Goal: Leave review/rating: Share an evaluation or opinion about a product, service, or content

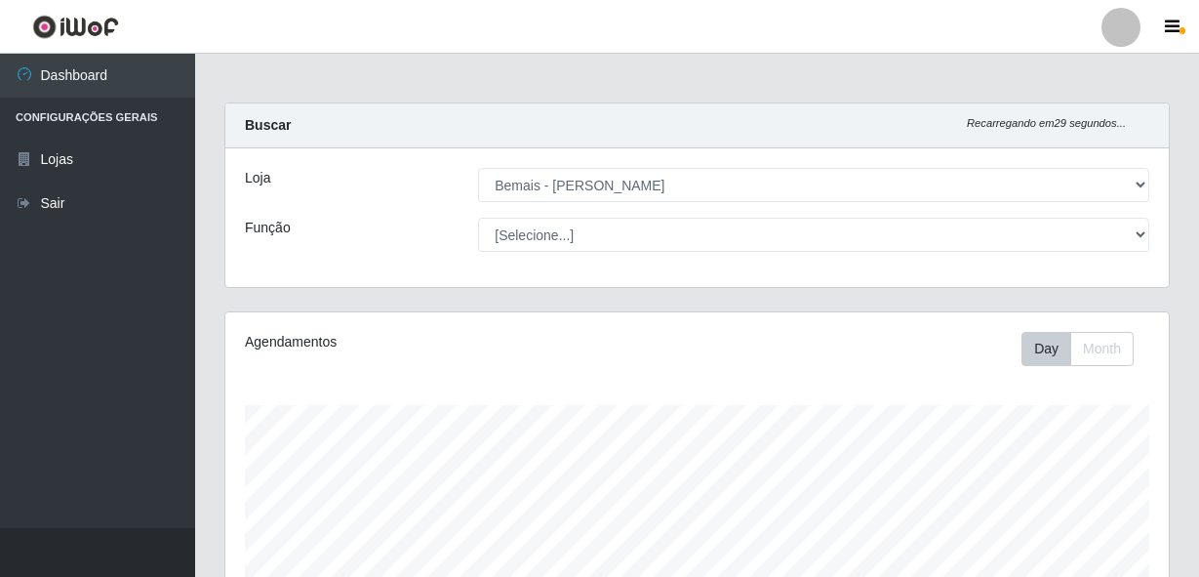
select select "230"
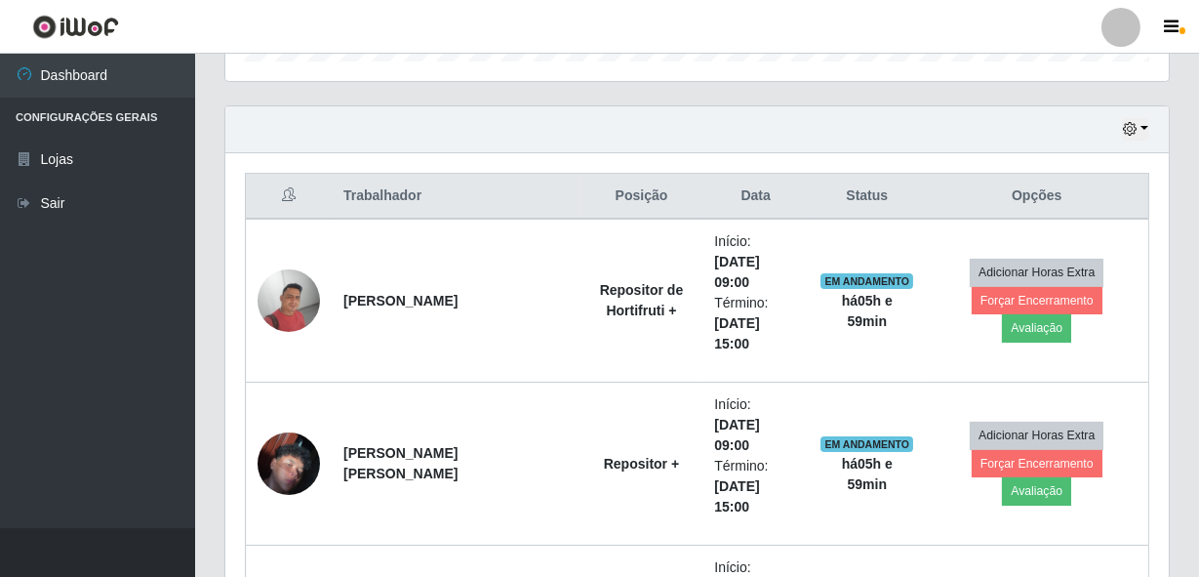
scroll to position [405, 944]
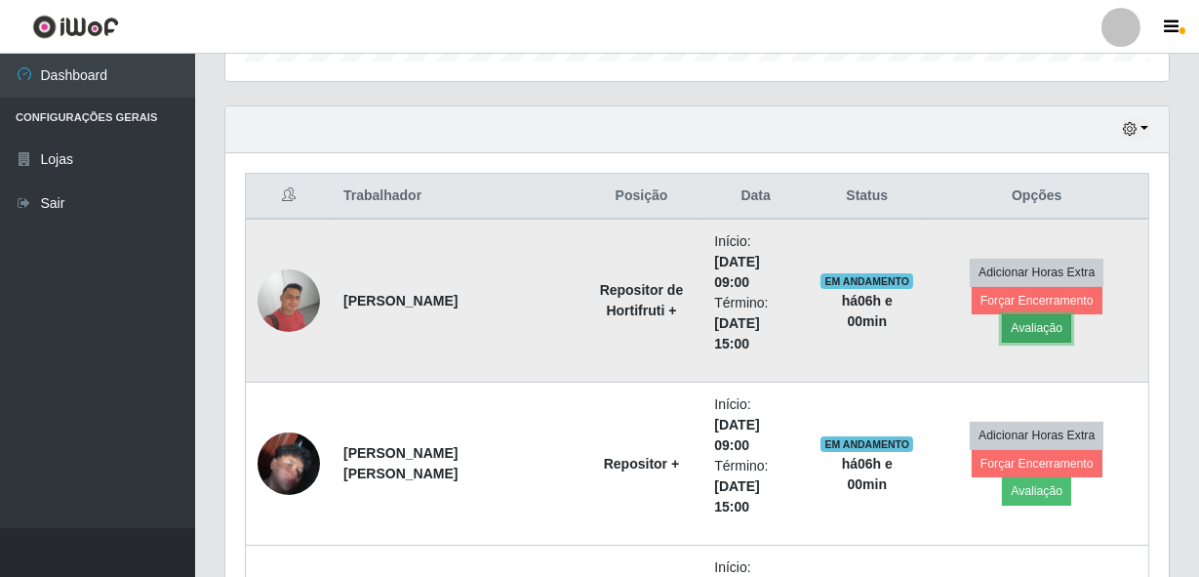
click at [1071, 314] on button "Avaliação" at bounding box center [1036, 327] width 69 height 27
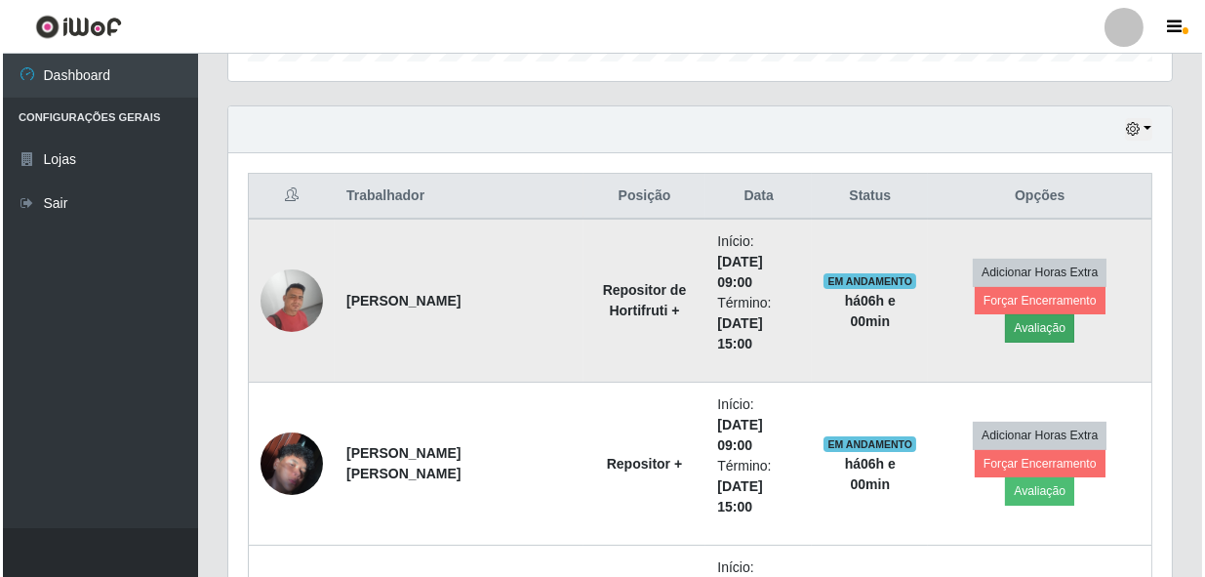
scroll to position [405, 935]
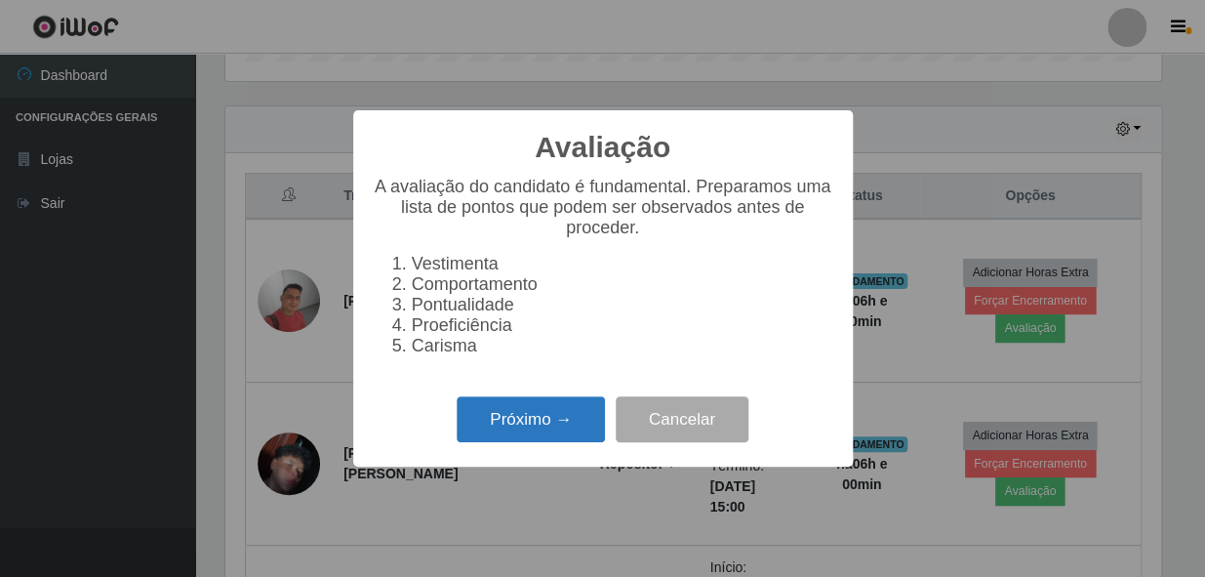
click at [556, 409] on button "Próximo →" at bounding box center [531, 419] width 148 height 46
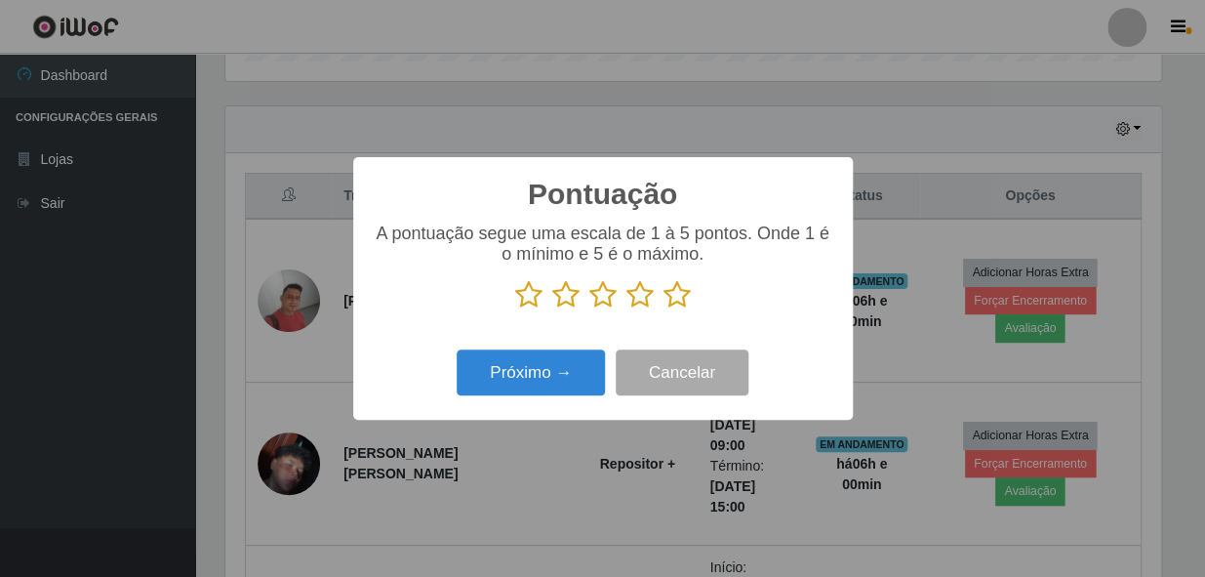
scroll to position [975420, 974889]
click at [681, 295] on icon at bounding box center [677, 294] width 27 height 29
click at [664, 309] on input "radio" at bounding box center [664, 309] width 0 height 0
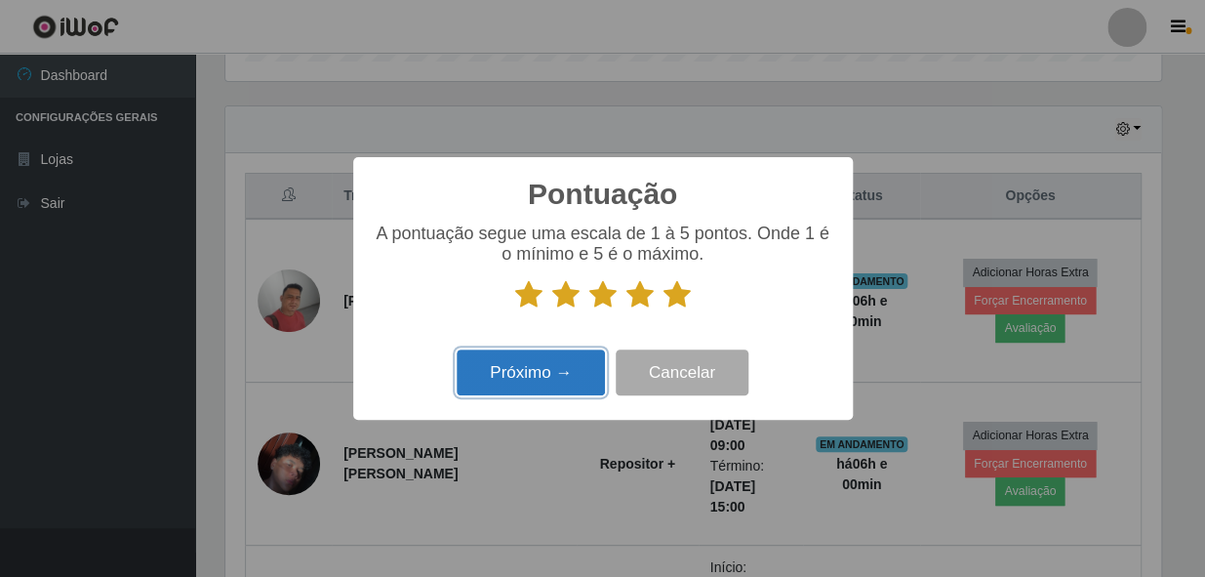
click at [504, 364] on button "Próximo →" at bounding box center [531, 372] width 148 height 46
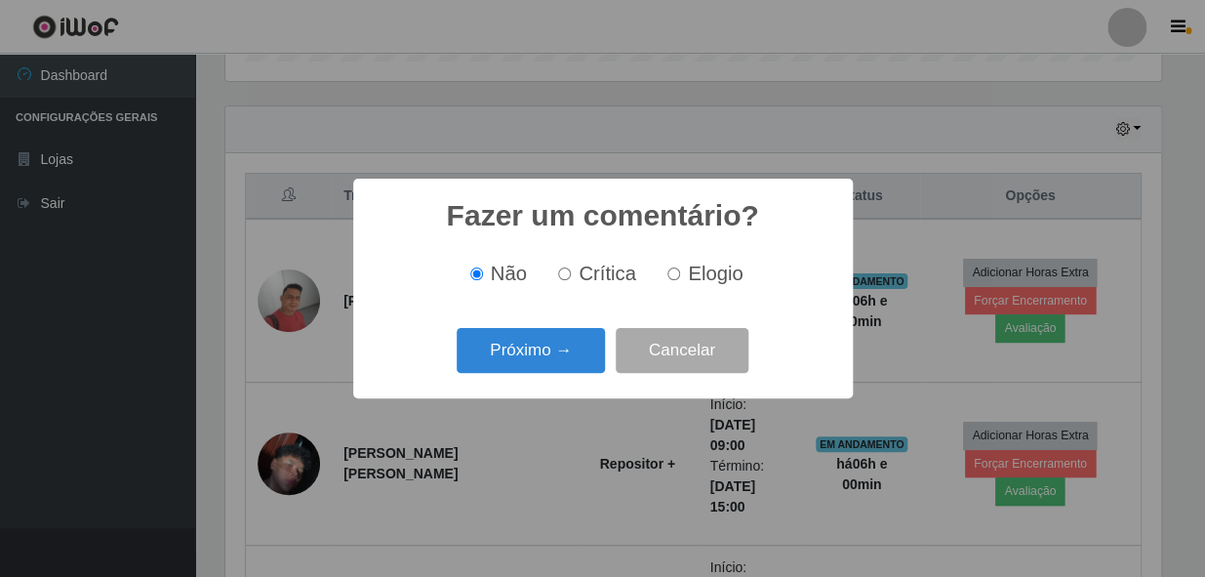
click at [673, 274] on input "Elogio" at bounding box center [673, 273] width 13 height 13
radio input "true"
click at [533, 334] on button "Próximo →" at bounding box center [531, 351] width 148 height 46
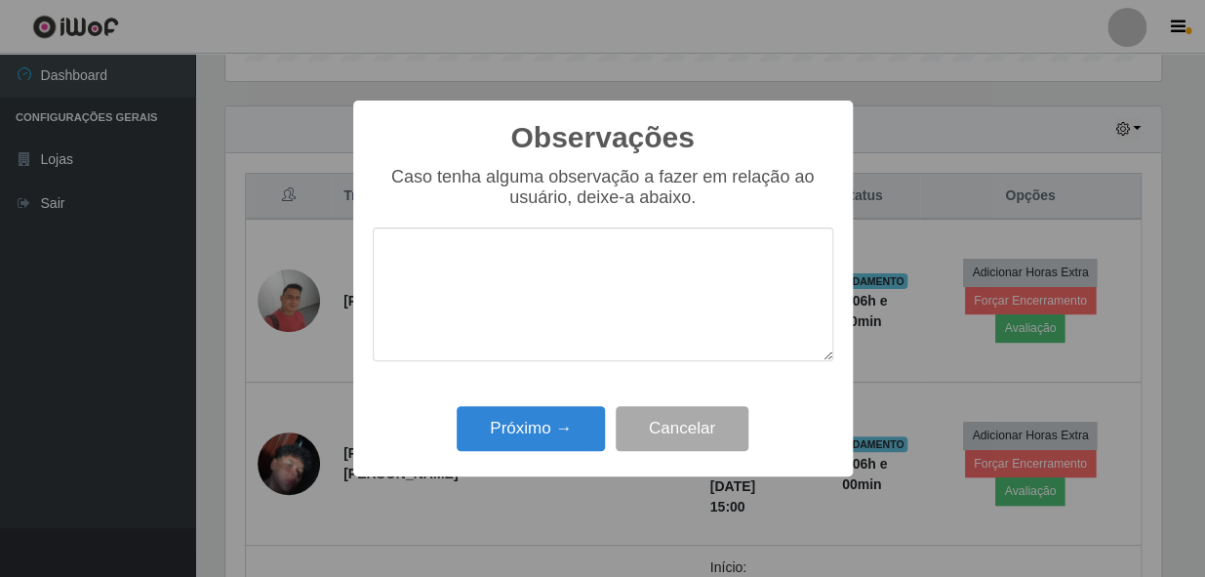
click at [549, 311] on textarea at bounding box center [603, 294] width 461 height 134
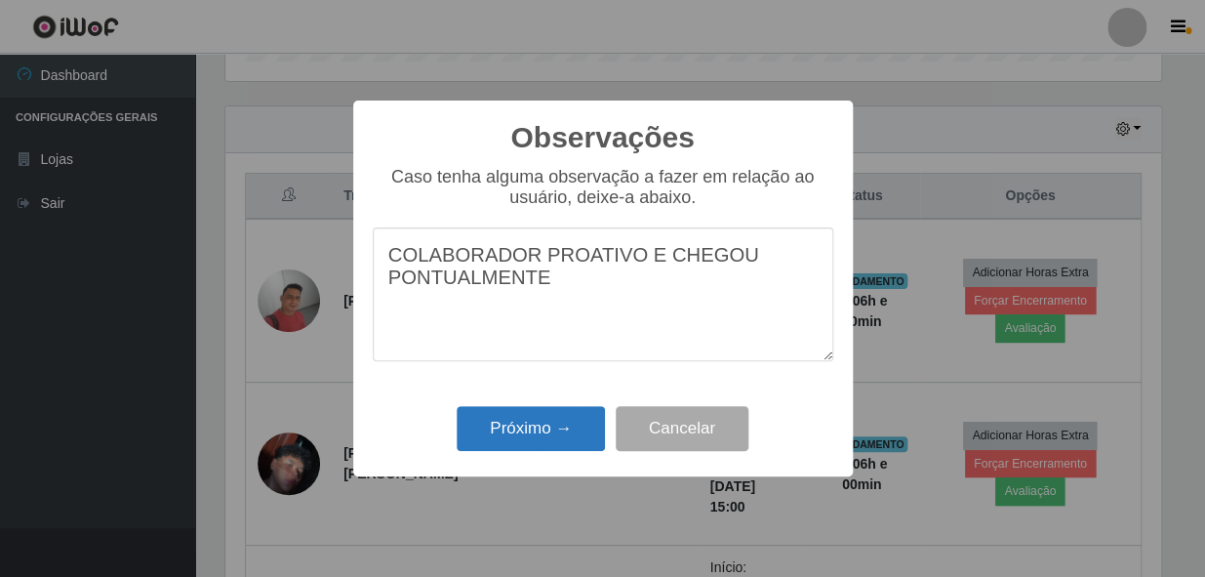
type textarea "COLABORADOR PROATIVO E CHEGOU PONTUALMENTE"
click at [570, 412] on button "Próximo →" at bounding box center [531, 429] width 148 height 46
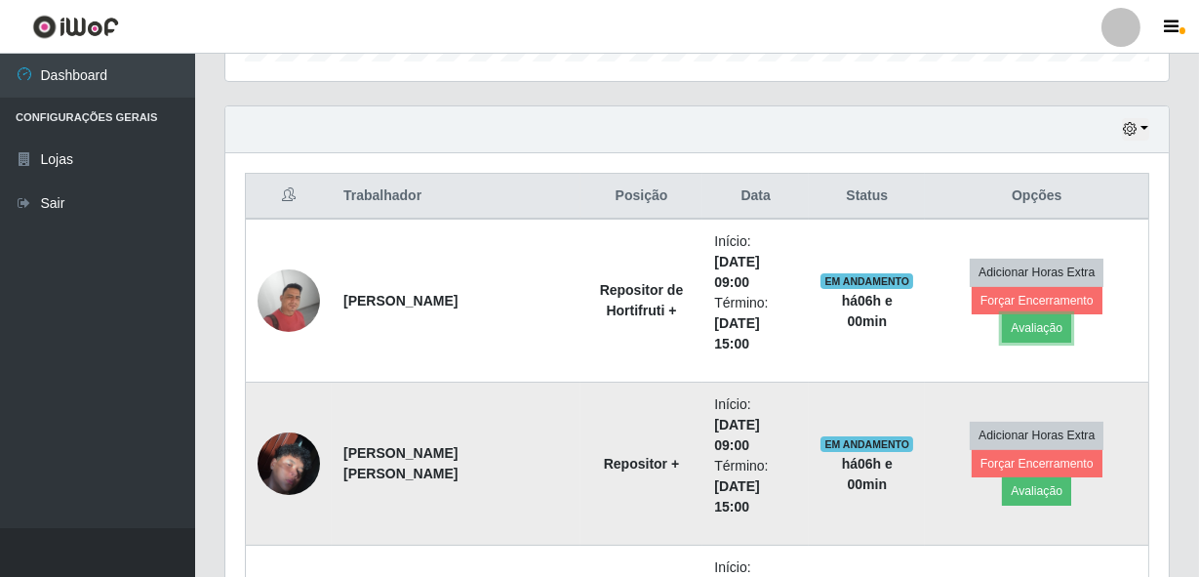
scroll to position [725, 0]
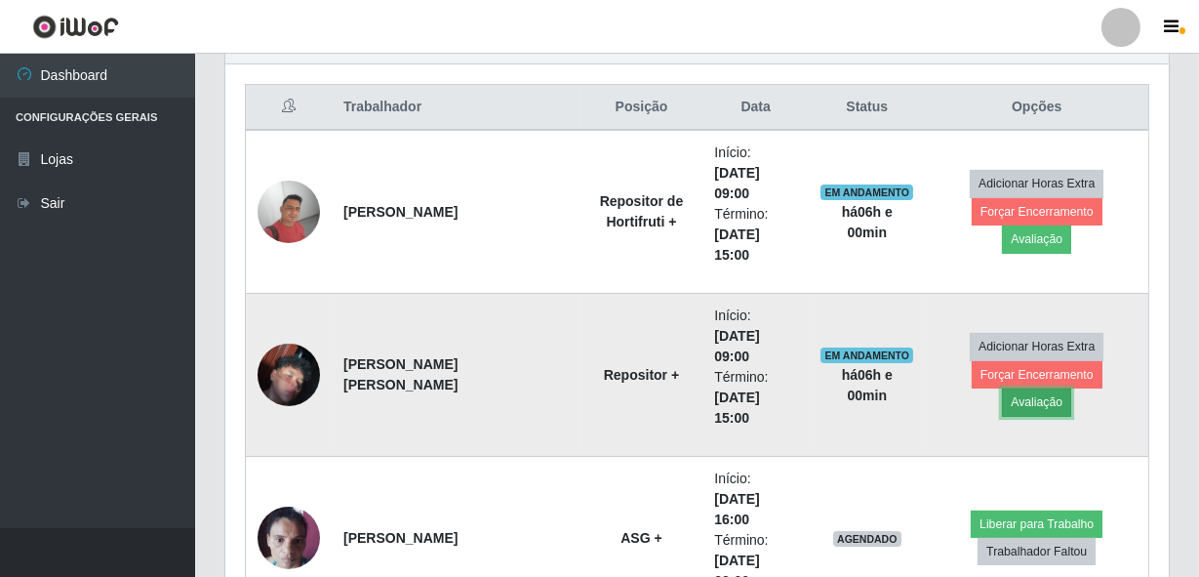
click at [1071, 391] on button "Avaliação" at bounding box center [1036, 401] width 69 height 27
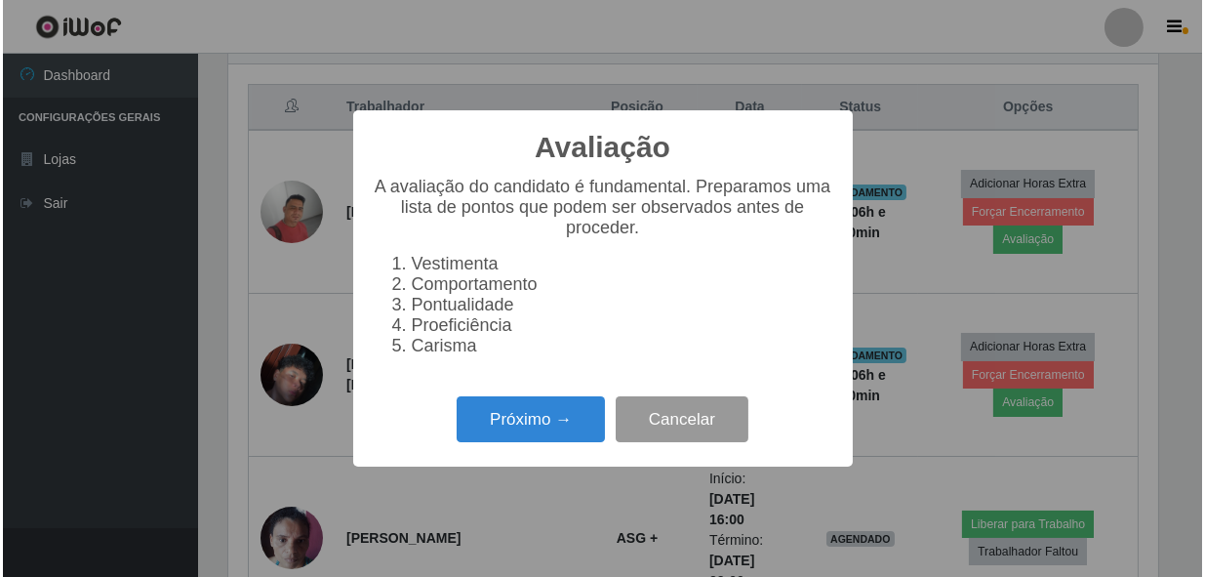
scroll to position [405, 935]
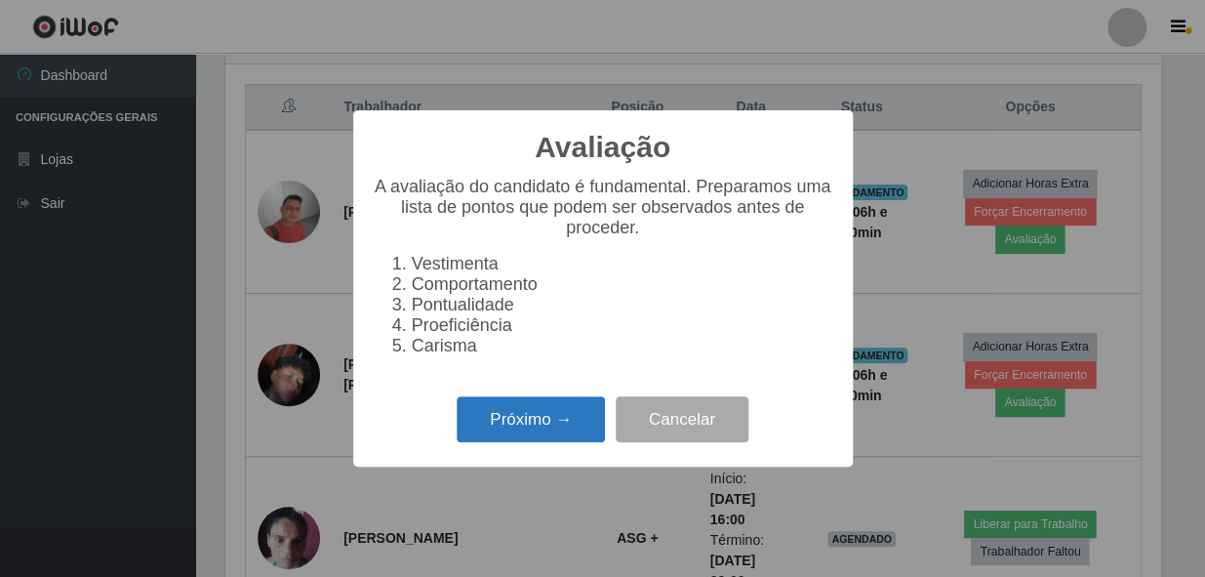
click at [558, 416] on button "Próximo →" at bounding box center [531, 419] width 148 height 46
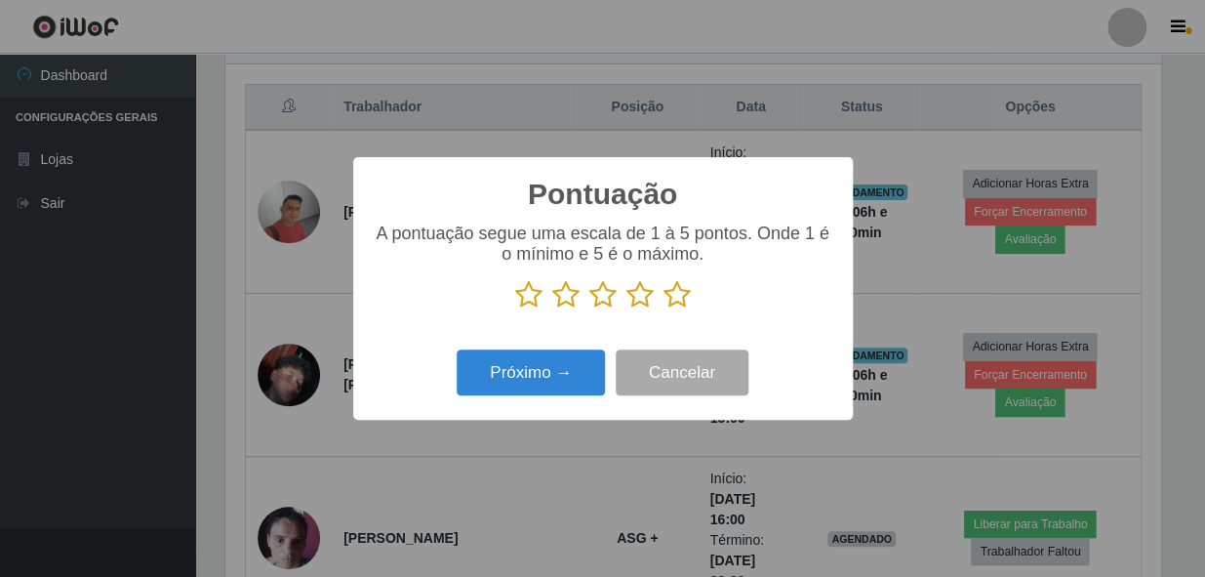
click at [669, 294] on icon at bounding box center [677, 294] width 27 height 29
click at [664, 309] on input "radio" at bounding box center [664, 309] width 0 height 0
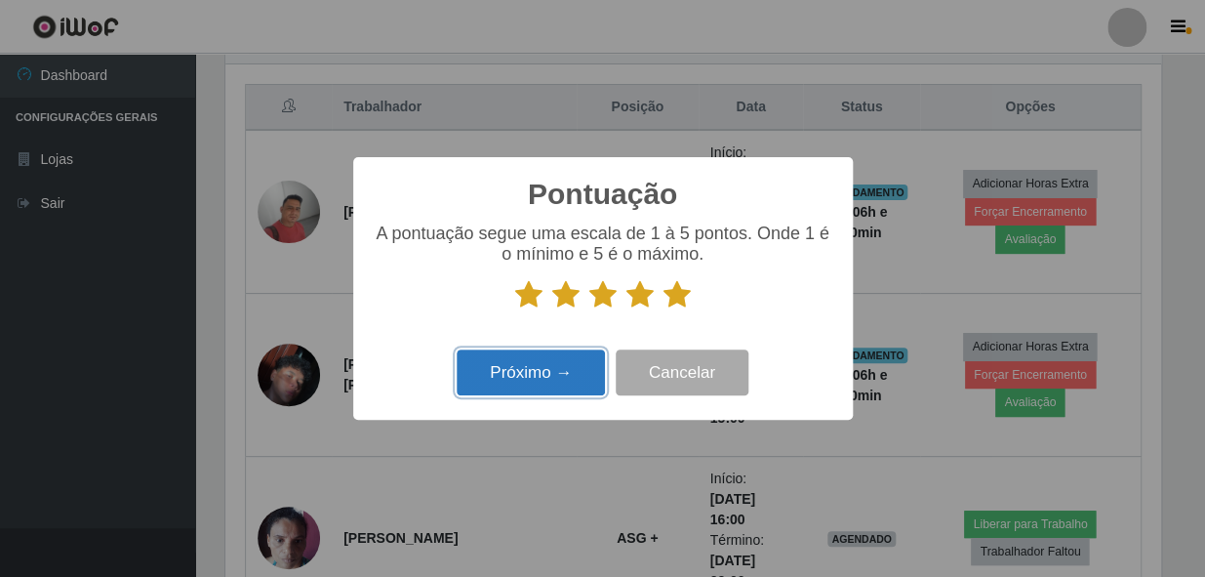
click at [566, 358] on button "Próximo →" at bounding box center [531, 372] width 148 height 46
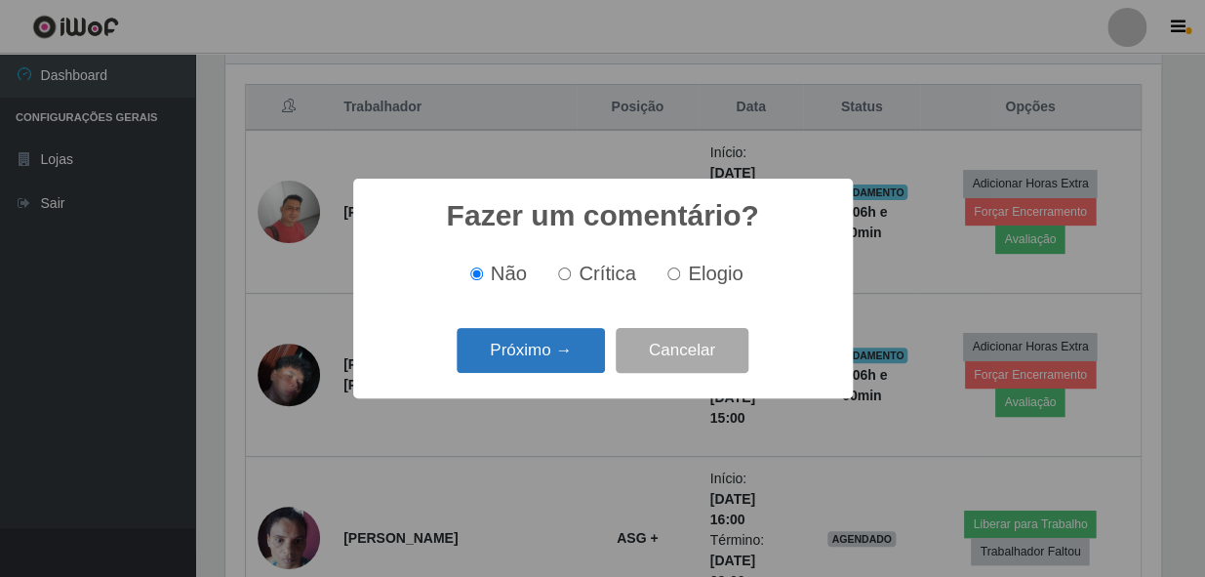
click at [564, 356] on button "Próximo →" at bounding box center [531, 351] width 148 height 46
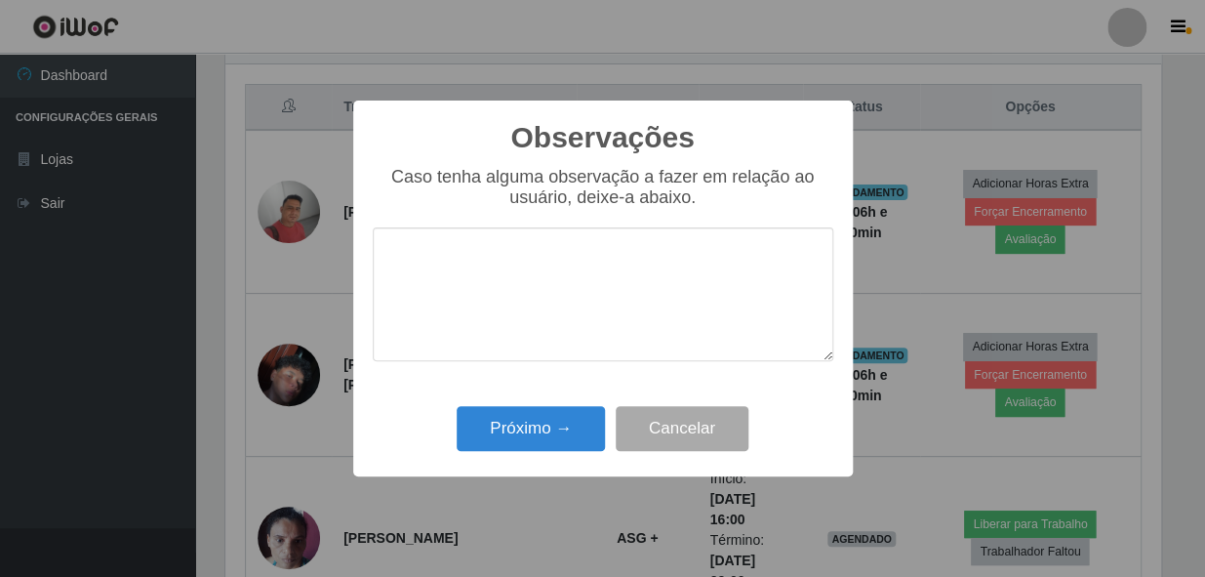
click at [626, 314] on textarea at bounding box center [603, 294] width 461 height 134
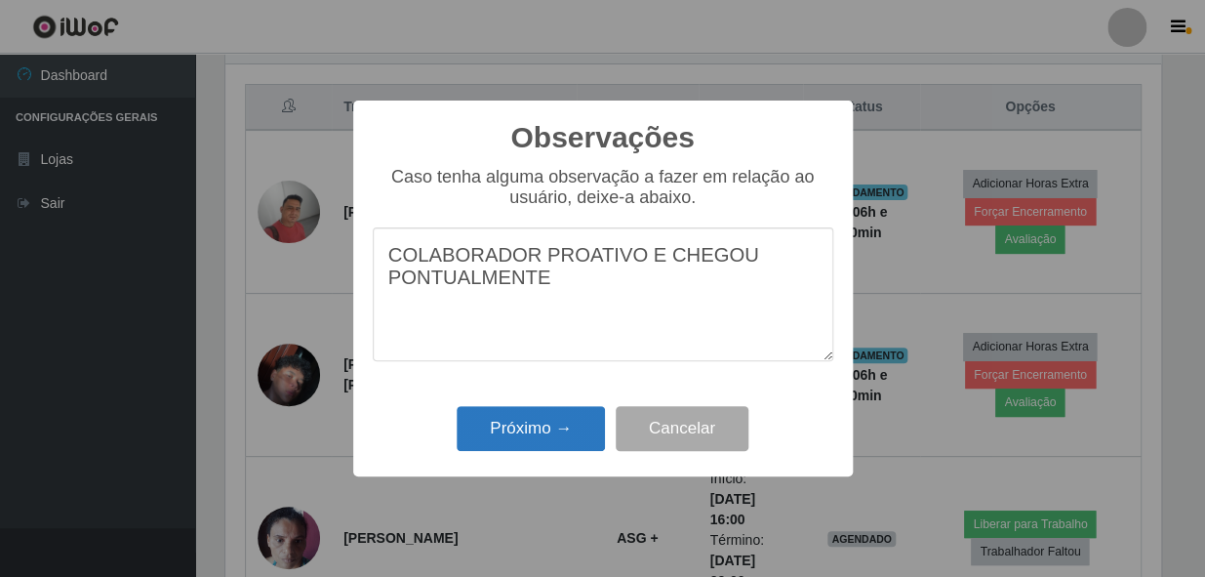
type textarea "COLABORADOR PROATIVO E CHEGOU PONTUALMENTE"
click at [524, 417] on button "Próximo →" at bounding box center [531, 429] width 148 height 46
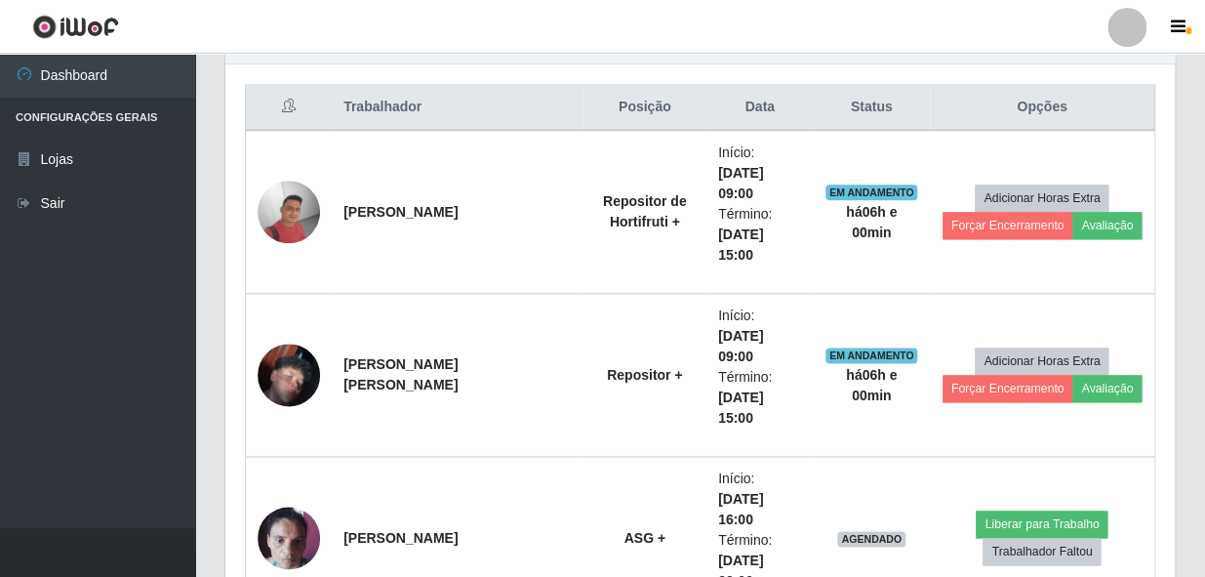
scroll to position [405, 944]
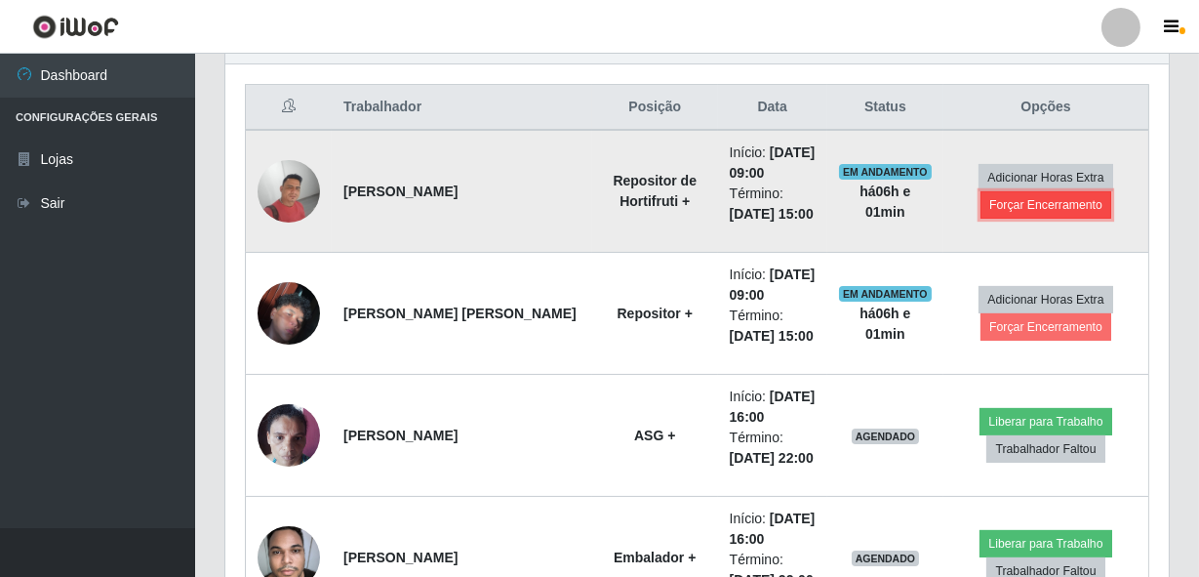
click at [1012, 210] on button "Forçar Encerramento" at bounding box center [1046, 204] width 131 height 27
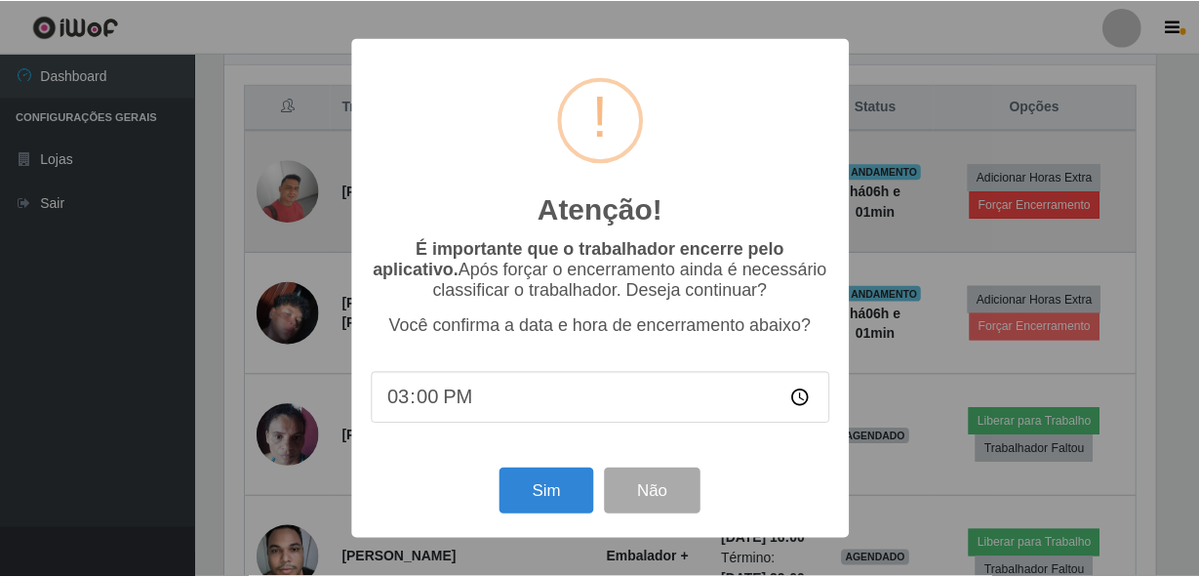
scroll to position [405, 935]
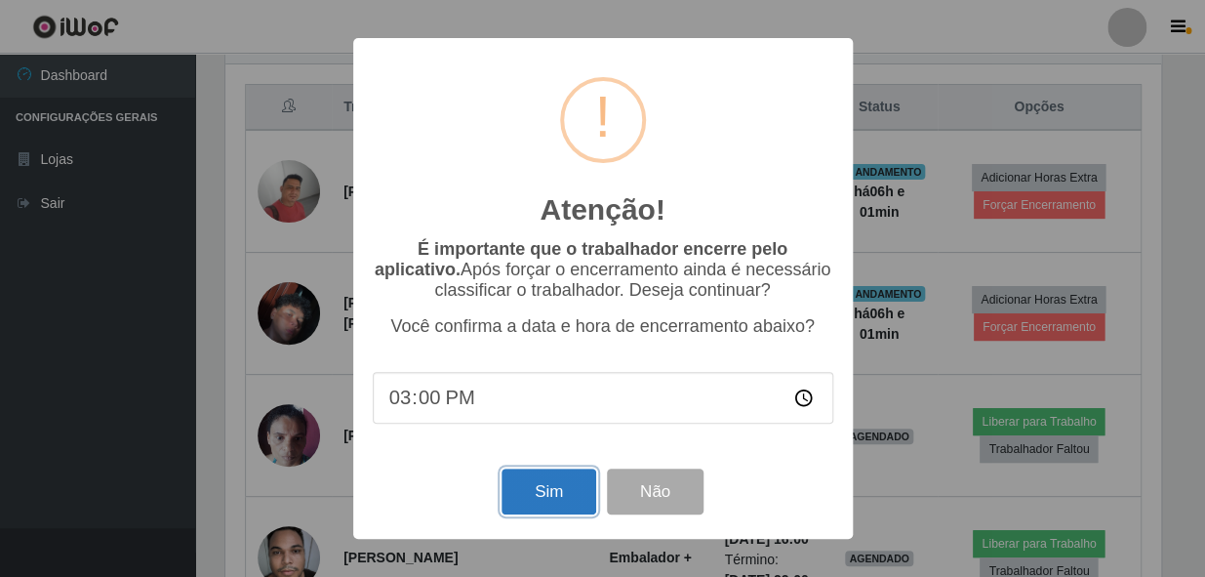
click at [550, 514] on button "Sim" at bounding box center [549, 491] width 95 height 46
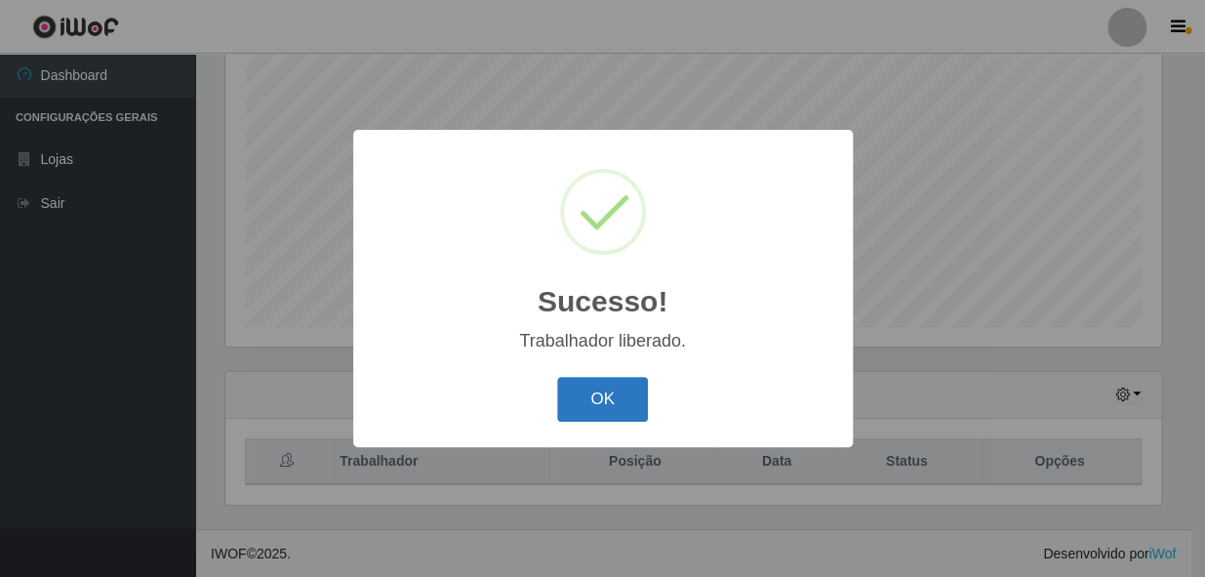
click at [626, 384] on button "OK" at bounding box center [602, 400] width 91 height 46
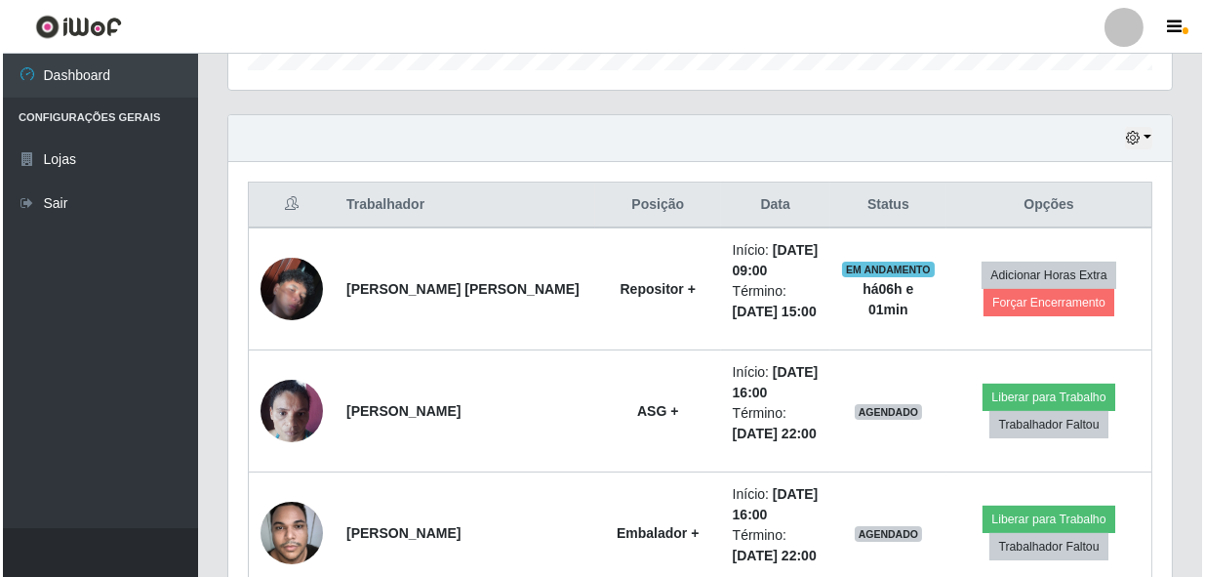
scroll to position [636, 0]
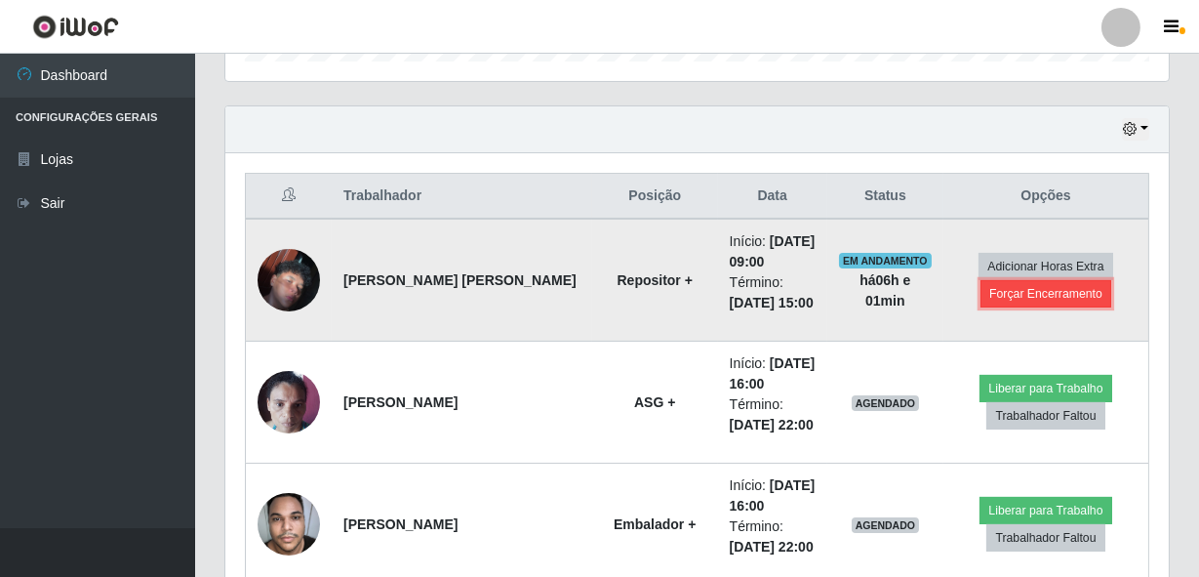
click at [1038, 303] on button "Forçar Encerramento" at bounding box center [1046, 293] width 131 height 27
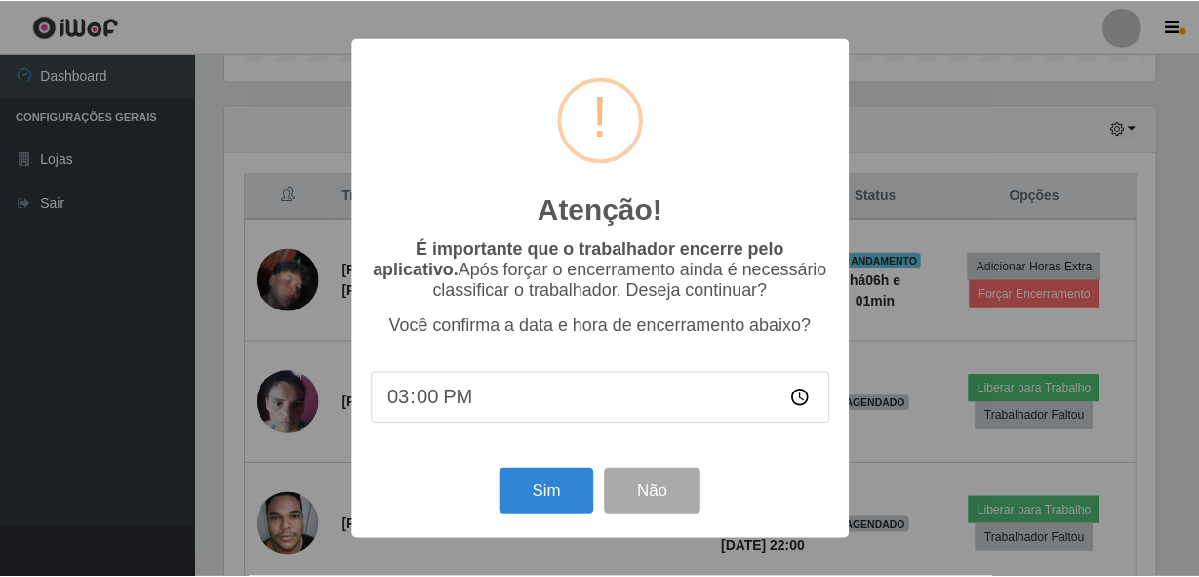
scroll to position [405, 935]
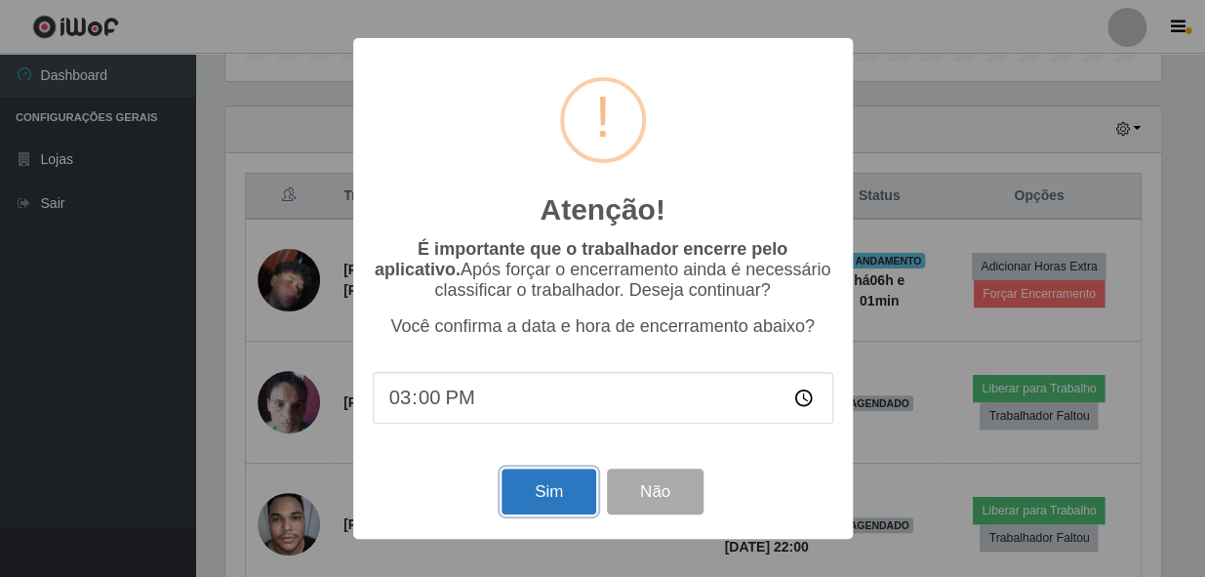
click at [562, 489] on button "Sim" at bounding box center [549, 491] width 95 height 46
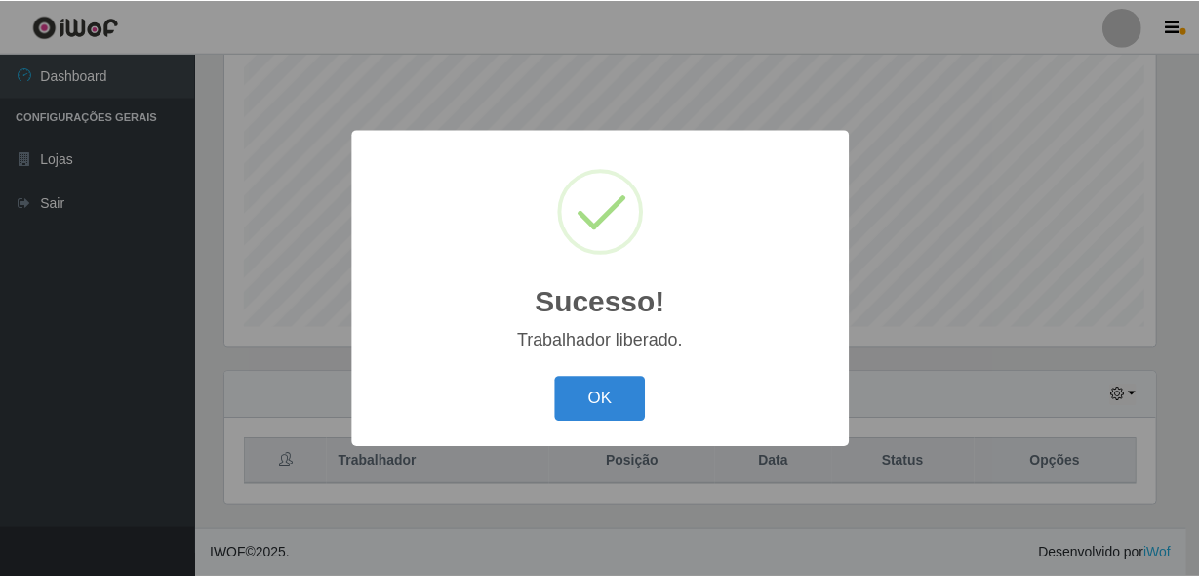
scroll to position [0, 0]
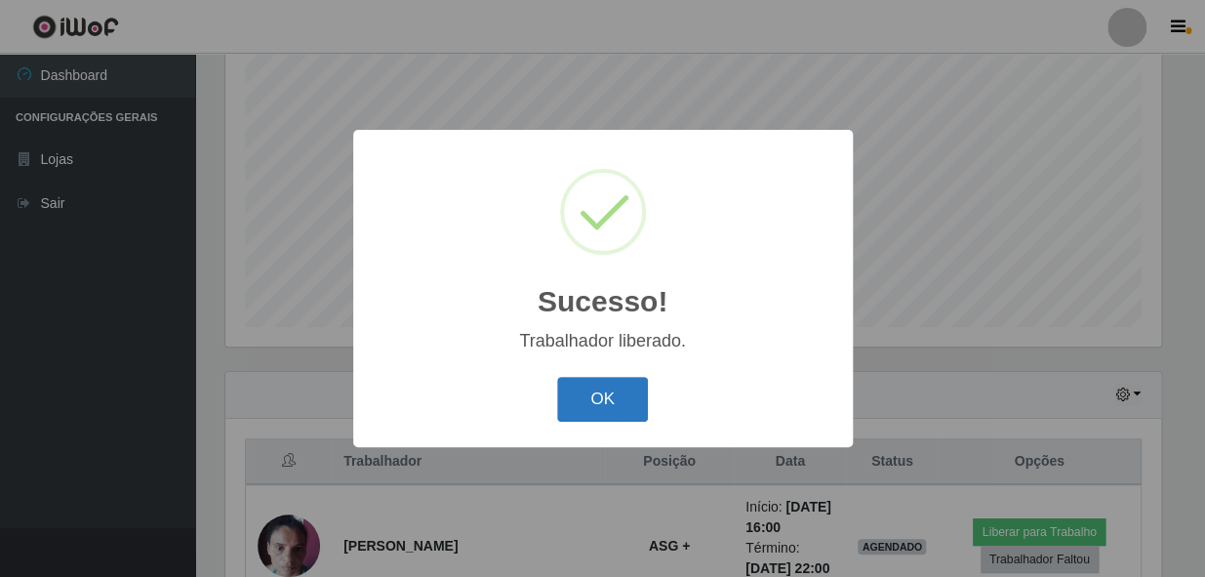
click at [583, 402] on button "OK" at bounding box center [602, 400] width 91 height 46
